Goal: Navigation & Orientation: Find specific page/section

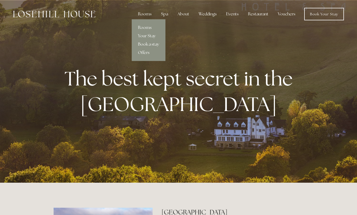
click at [147, 43] on link "Book a stay" at bounding box center [149, 44] width 34 height 8
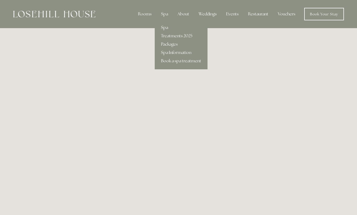
click at [165, 30] on link "Spa" at bounding box center [181, 28] width 53 height 8
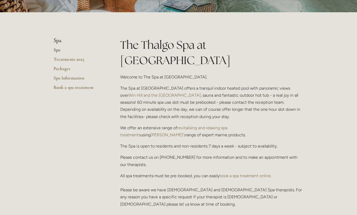
scroll to position [99, 0]
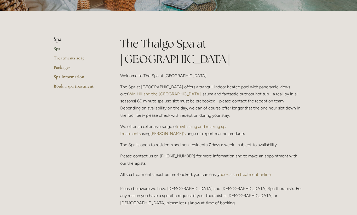
drag, startPoint x: 356, startPoint y: 22, endPoint x: 356, endPoint y: 45, distance: 23.5
click at [67, 58] on link "Treatments 2025" at bounding box center [79, 59] width 50 height 9
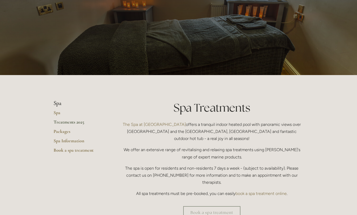
scroll to position [32, 0]
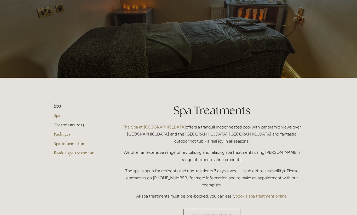
click at [152, 127] on link "The Spa at Losehill House" at bounding box center [154, 127] width 63 height 5
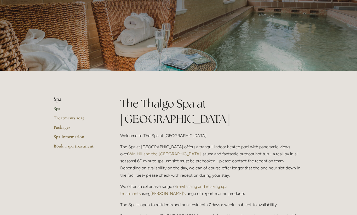
scroll to position [43, 0]
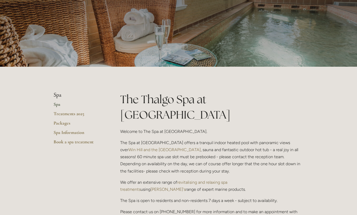
drag, startPoint x: 356, startPoint y: 9, endPoint x: 356, endPoint y: 19, distance: 10.2
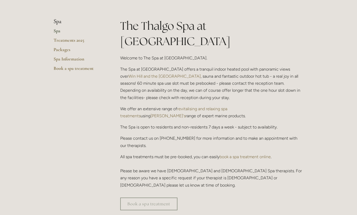
scroll to position [0, 0]
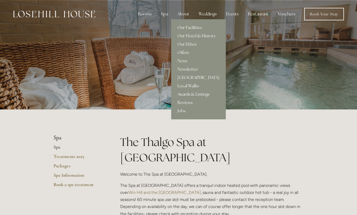
click at [187, 79] on link "[GEOGRAPHIC_DATA]" at bounding box center [198, 78] width 55 height 8
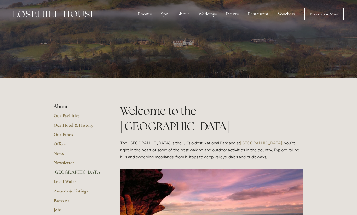
drag, startPoint x: 356, startPoint y: 9, endPoint x: 345, endPoint y: 8, distance: 11.9
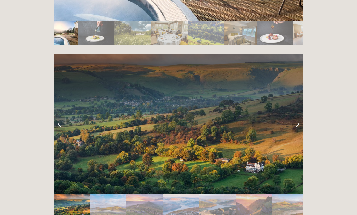
scroll to position [1035, 0]
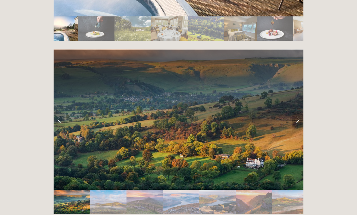
click at [300, 112] on link "Next Slide" at bounding box center [297, 120] width 11 height 16
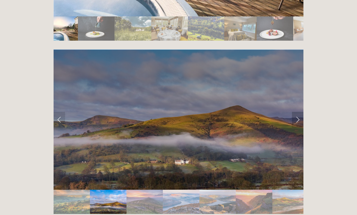
click at [300, 112] on link "Next Slide" at bounding box center [297, 120] width 11 height 16
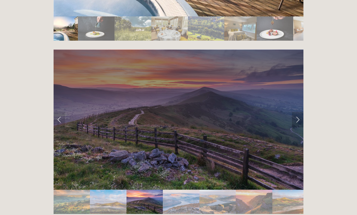
click at [300, 112] on link "Next Slide" at bounding box center [297, 120] width 11 height 16
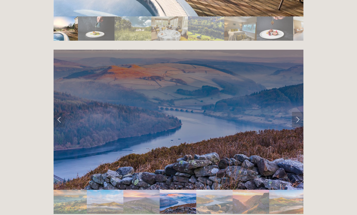
click at [300, 112] on link "Next Slide" at bounding box center [297, 120] width 11 height 16
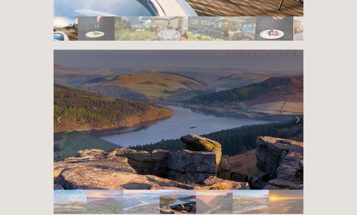
click at [300, 112] on link "Next Slide" at bounding box center [297, 120] width 11 height 16
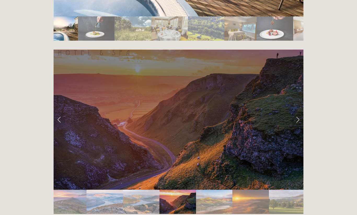
click at [300, 112] on link "Next Slide" at bounding box center [297, 120] width 11 height 16
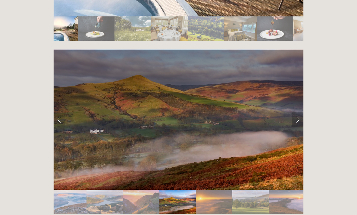
click at [300, 112] on link "Next Slide" at bounding box center [297, 120] width 11 height 16
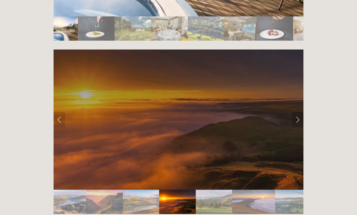
click at [300, 112] on link "Next Slide" at bounding box center [297, 120] width 11 height 16
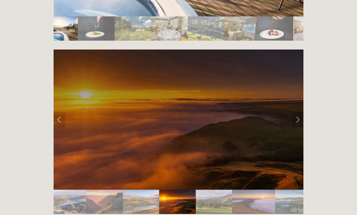
click at [300, 112] on link "Next Slide" at bounding box center [297, 120] width 11 height 16
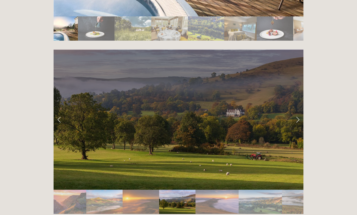
click at [300, 112] on link "Next Slide" at bounding box center [297, 120] width 11 height 16
click at [296, 112] on link "Next Slide" at bounding box center [297, 120] width 11 height 16
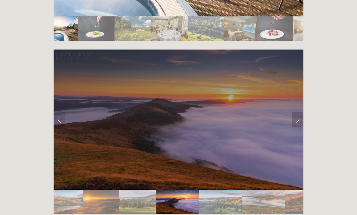
click at [296, 112] on link "Next Slide" at bounding box center [297, 120] width 11 height 16
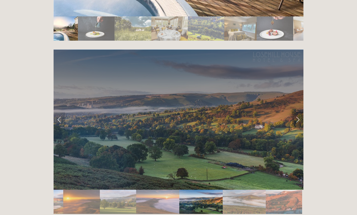
click at [296, 112] on link "Next Slide" at bounding box center [297, 120] width 11 height 16
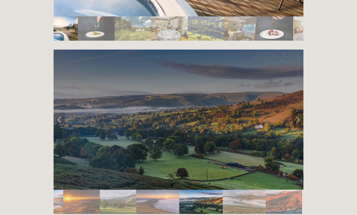
click at [296, 112] on link "Next Slide" at bounding box center [297, 120] width 11 height 16
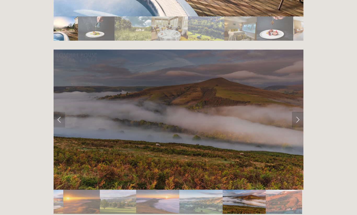
click at [296, 112] on link "Next Slide" at bounding box center [297, 120] width 11 height 16
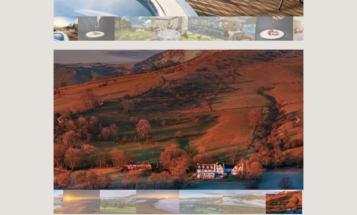
click at [296, 112] on link "Next Slide" at bounding box center [297, 120] width 11 height 16
